Goal: Task Accomplishment & Management: Complete application form

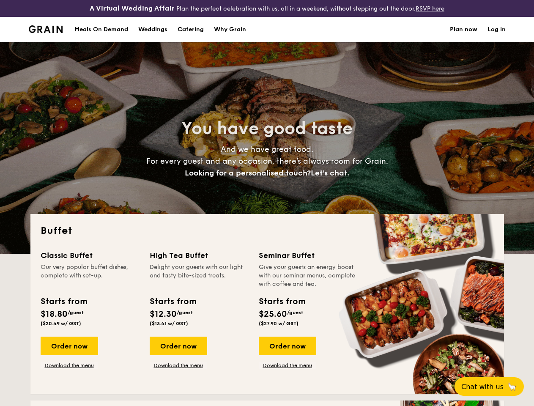
select select
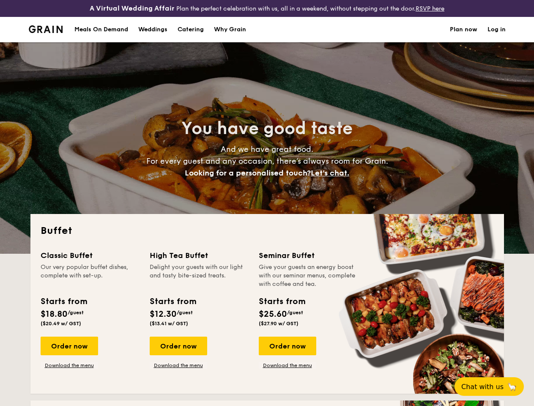
click at [267, 203] on div "You have good taste And we have great food. For every guest and any occasion, t…" at bounding box center [267, 147] width 474 height 211
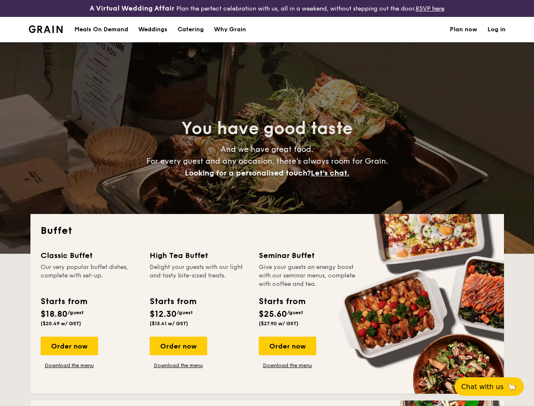
click at [497, 37] on link "Log in" at bounding box center [497, 29] width 18 height 25
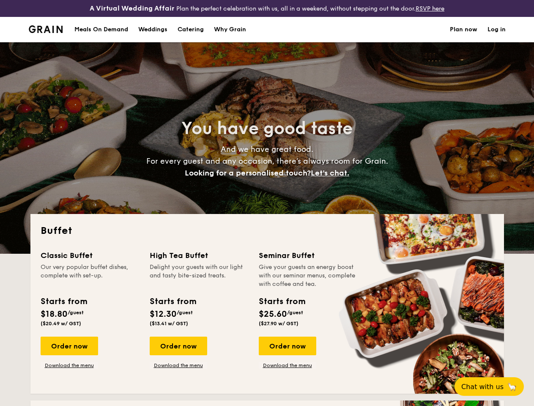
click at [332, 178] on span "Let's chat." at bounding box center [330, 172] width 38 height 9
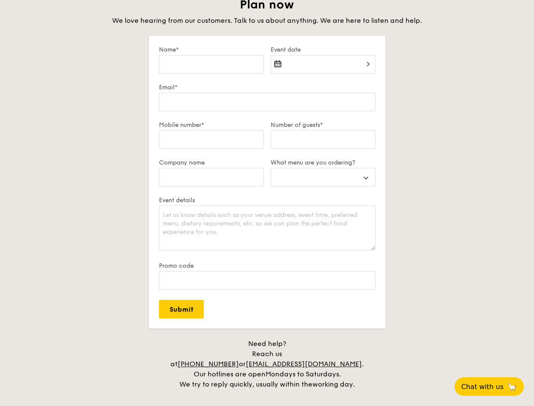
click at [287, 353] on div "Need help? Reach us at [PHONE_NUMBER] or [EMAIL_ADDRESS][DOMAIN_NAME] . Our hot…" at bounding box center [267, 364] width 211 height 51
click at [494, 387] on span "Chat with us" at bounding box center [482, 387] width 42 height 8
